Goal: Navigation & Orientation: Find specific page/section

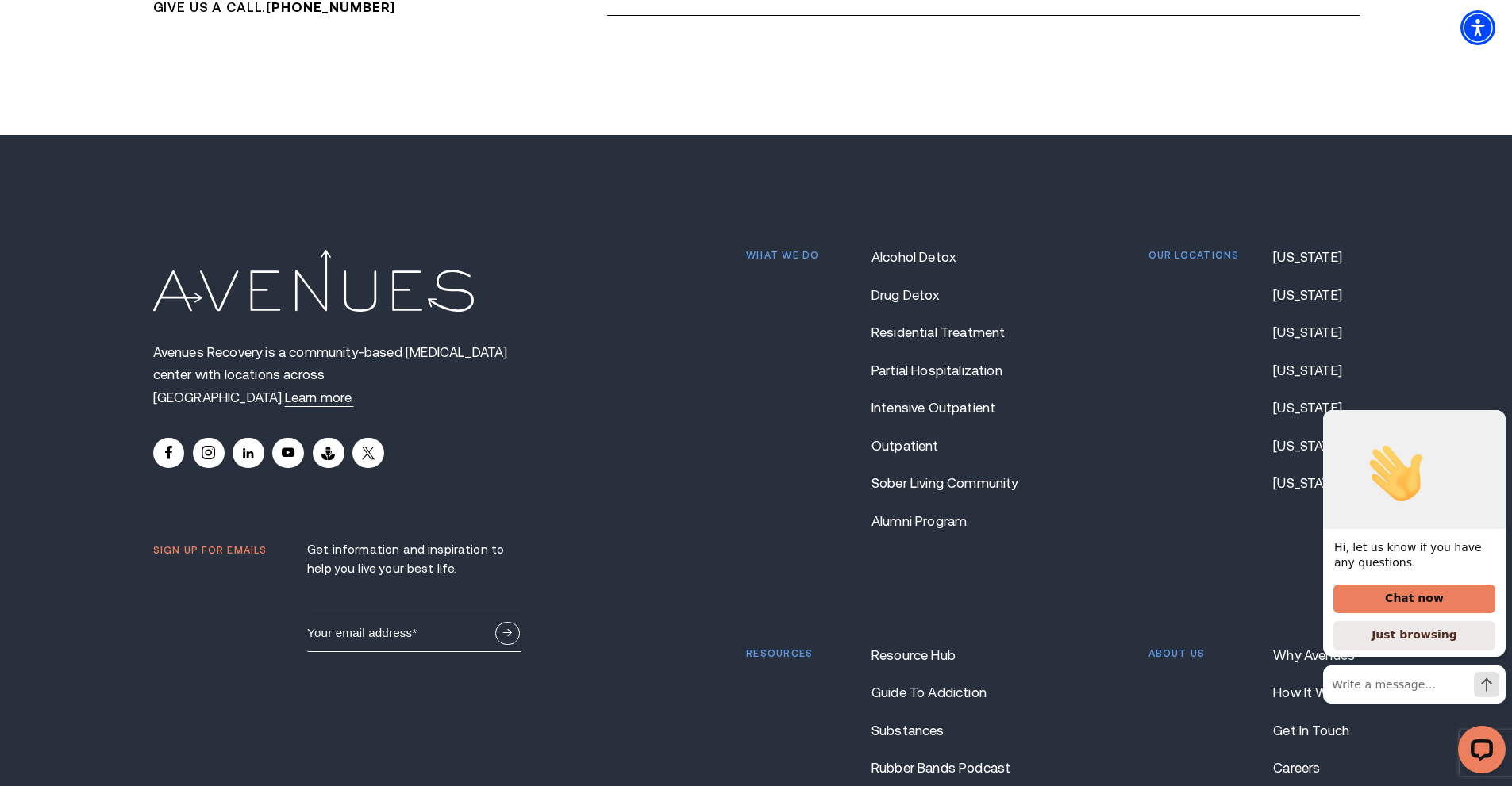
scroll to position [13856, 0]
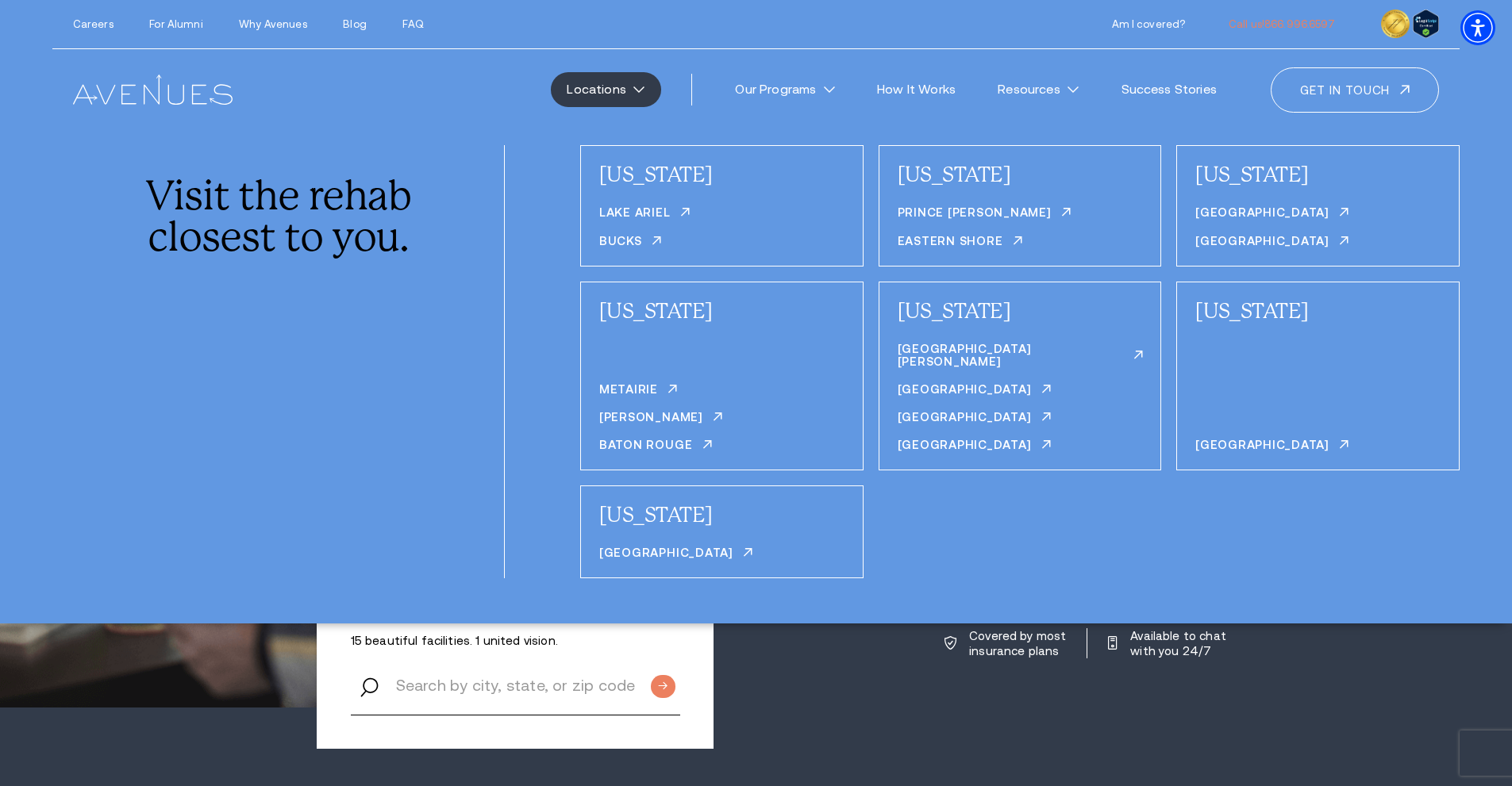
click at [634, 90] on link "Locations" at bounding box center [606, 90] width 110 height 35
click at [611, 94] on link "Locations" at bounding box center [606, 90] width 110 height 35
